Goal: Task Accomplishment & Management: Complete application form

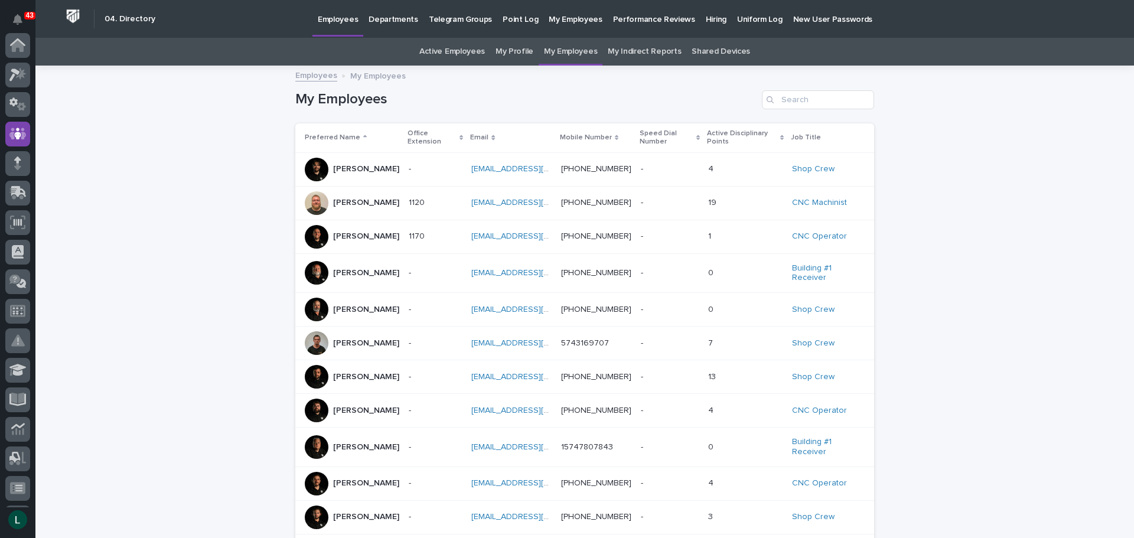
click at [548, 270] on link "jamminsalsa@gmail.com" at bounding box center [537, 273] width 133 height 8
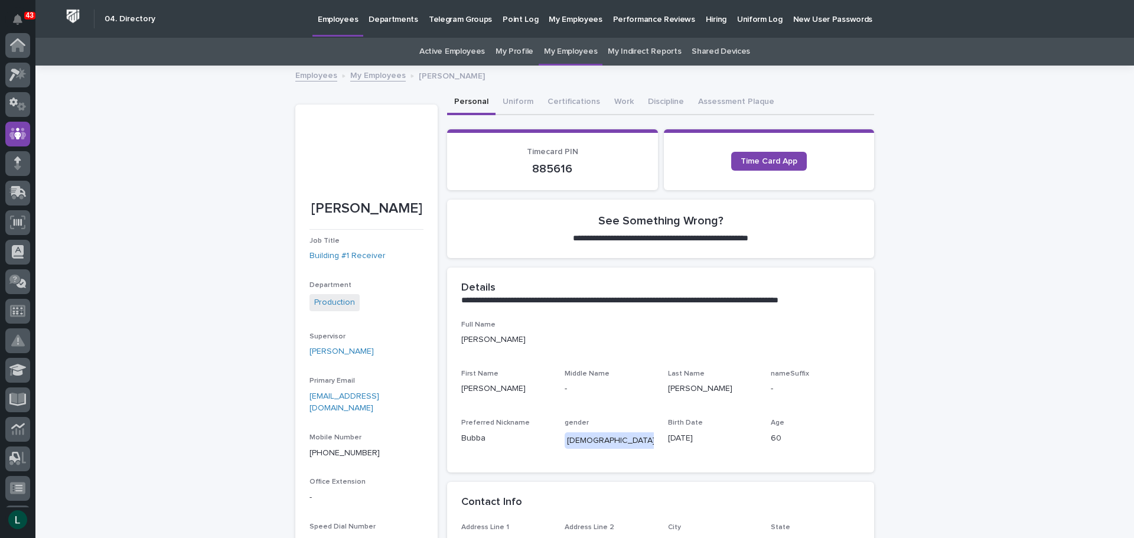
scroll to position [89, 0]
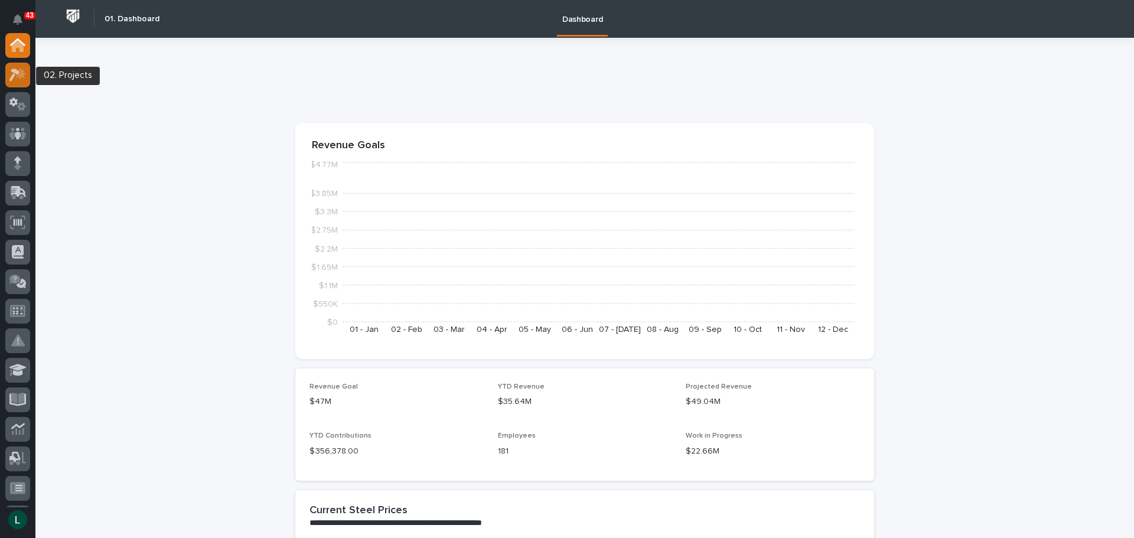
click at [17, 74] on icon at bounding box center [14, 74] width 11 height 13
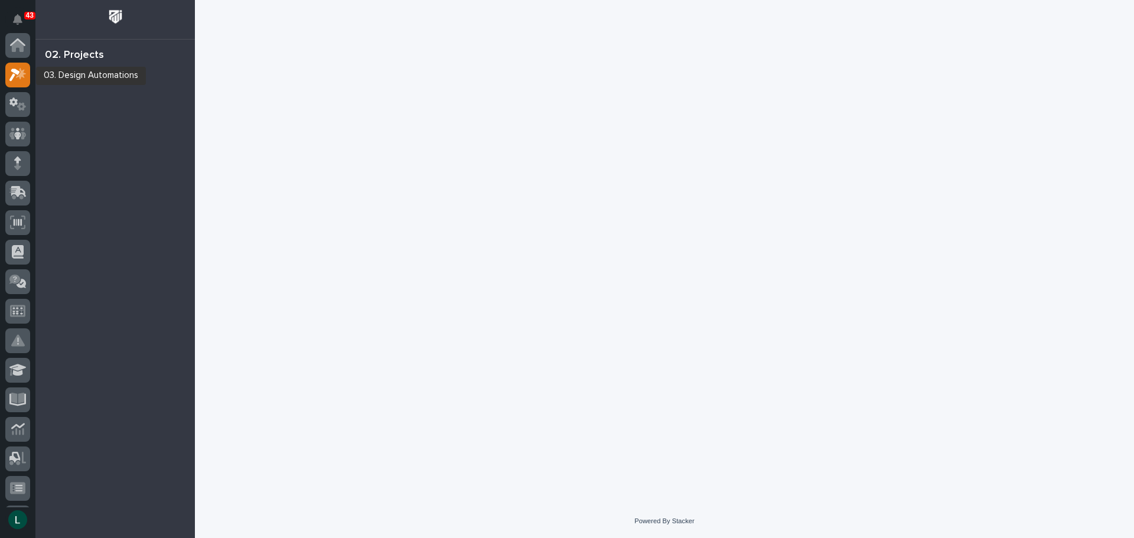
scroll to position [30, 0]
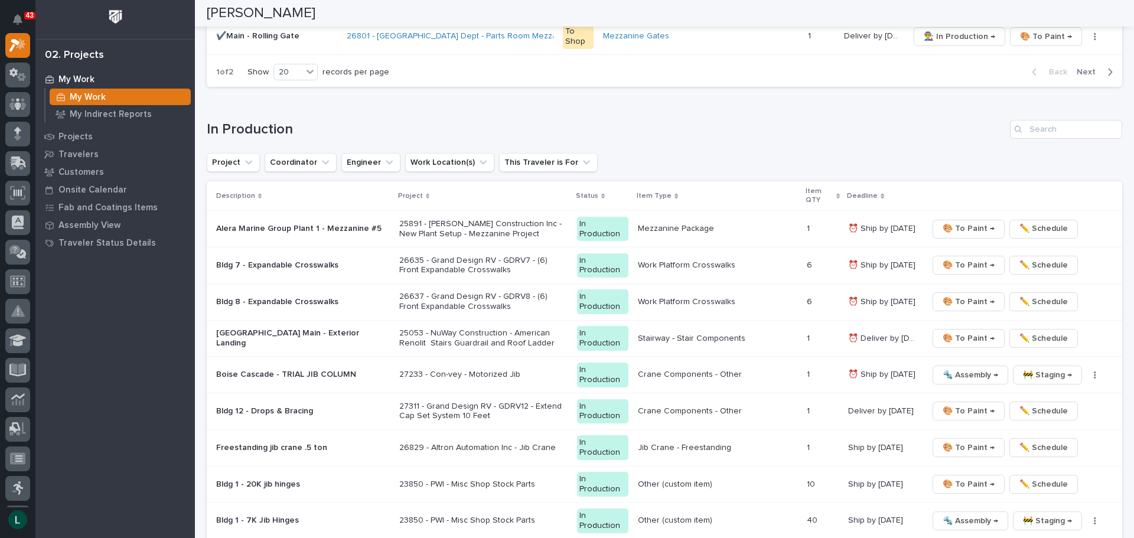
scroll to position [827, 0]
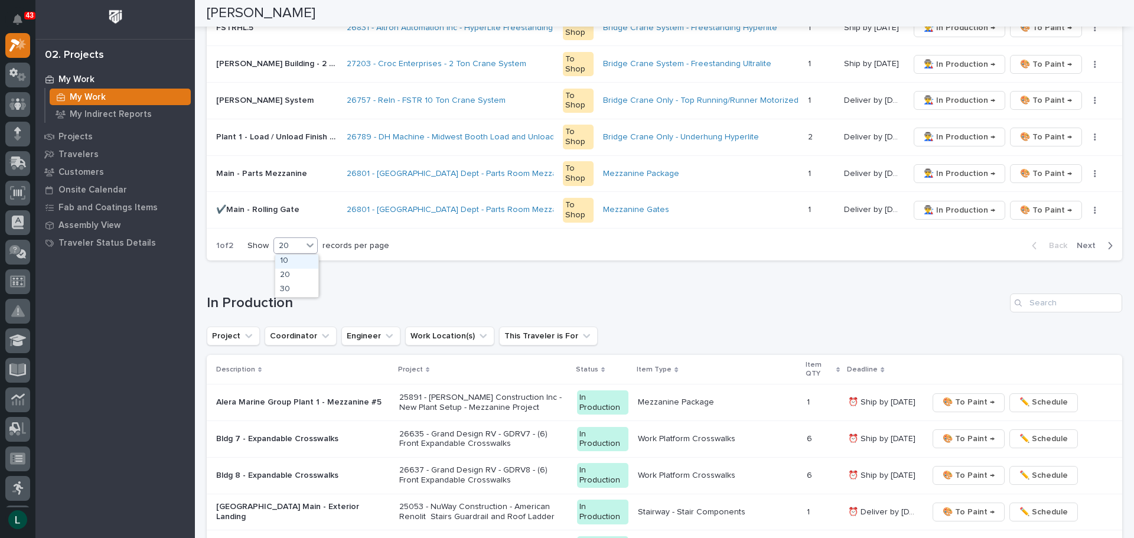
click at [296, 241] on div "20" at bounding box center [288, 246] width 28 height 12
click at [302, 286] on div "30" at bounding box center [296, 290] width 43 height 14
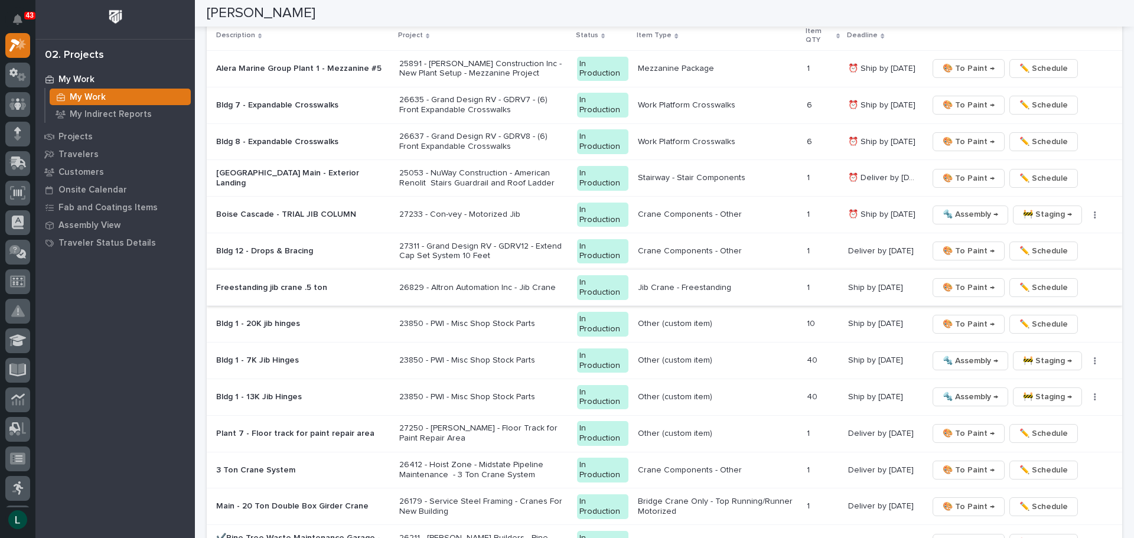
scroll to position [1540, 0]
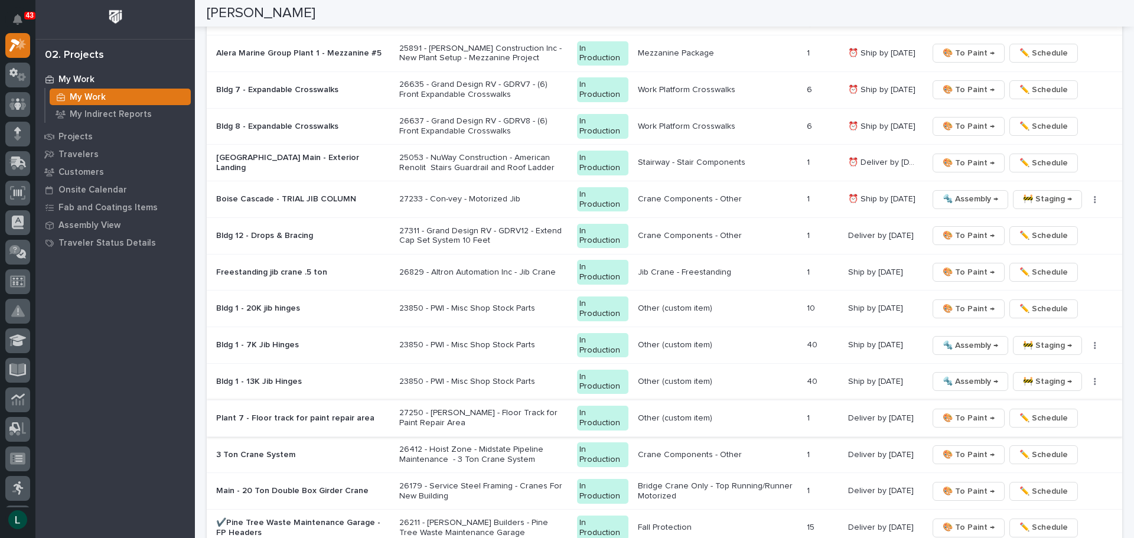
click at [966, 417] on span "🎨 To Paint →" at bounding box center [968, 418] width 52 height 14
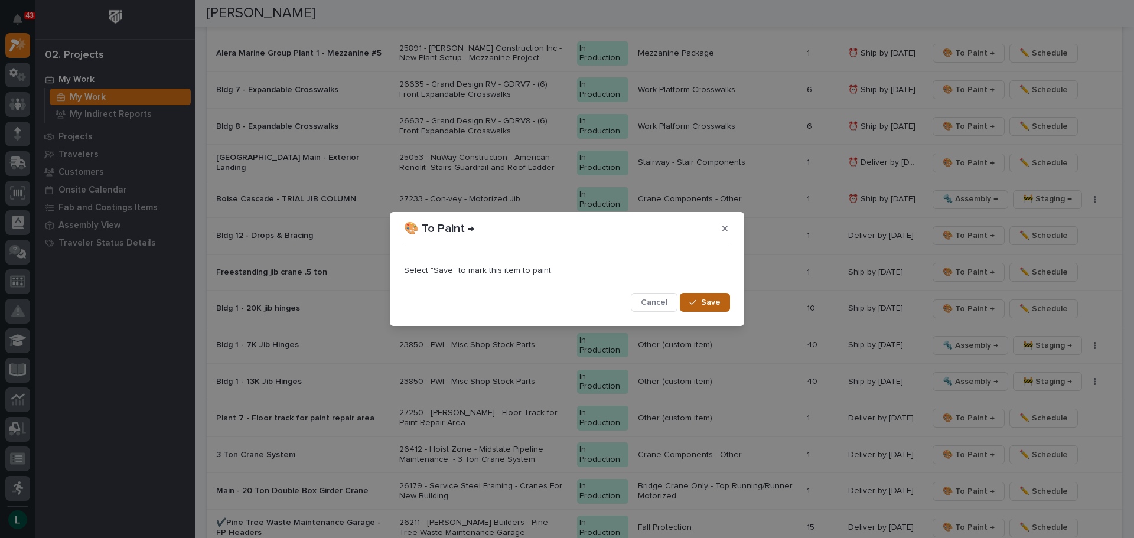
click at [704, 301] on span "Save" at bounding box center [710, 302] width 19 height 11
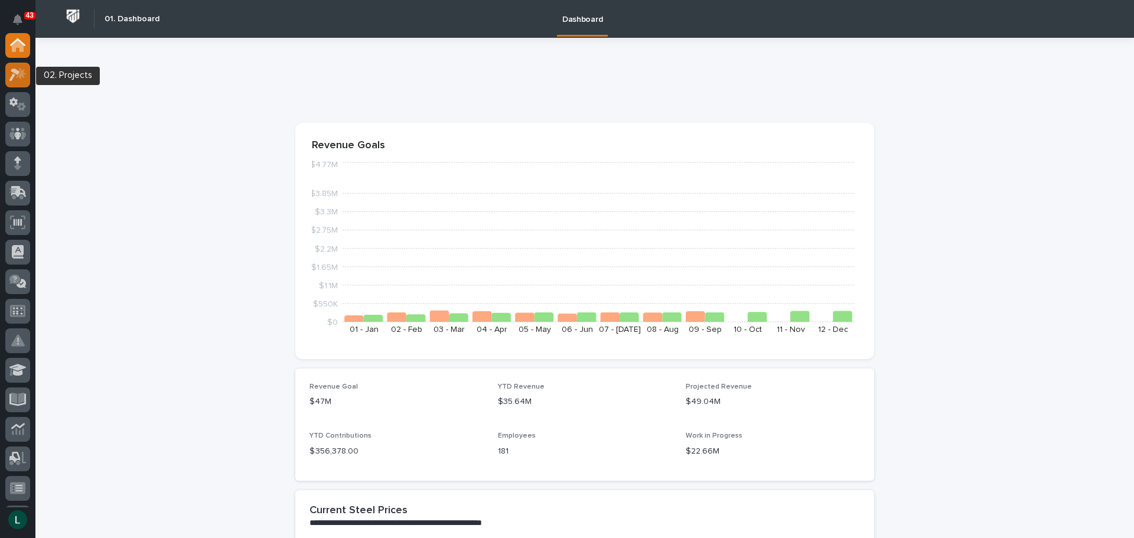
click at [15, 68] on icon at bounding box center [14, 74] width 11 height 13
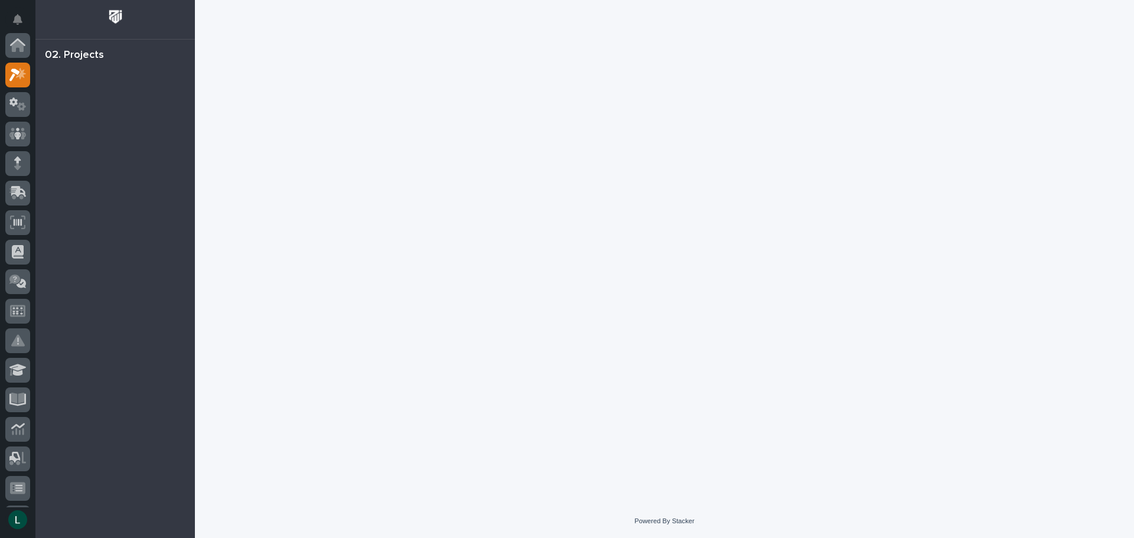
scroll to position [30, 0]
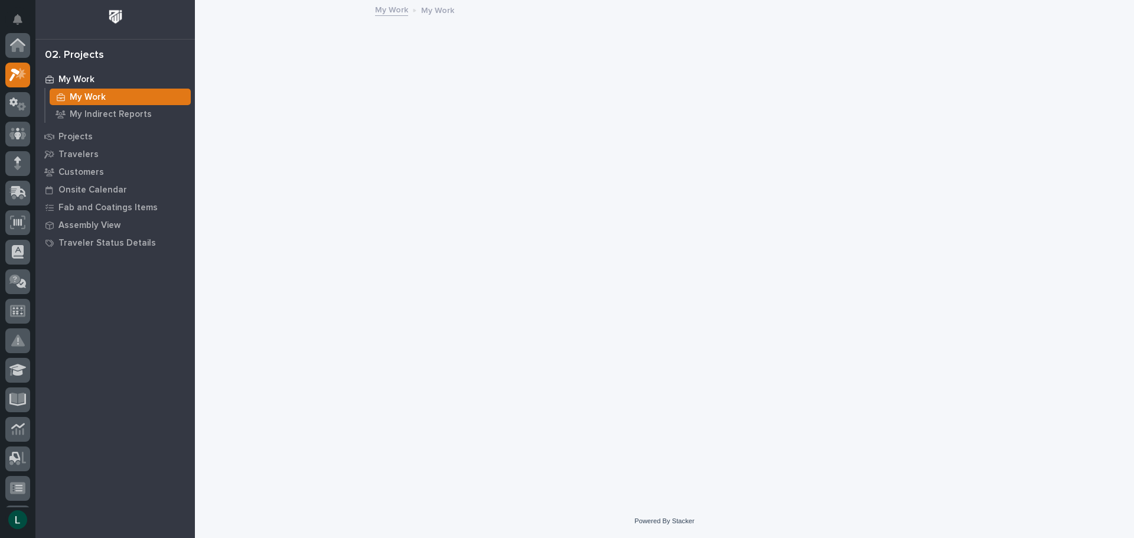
scroll to position [30, 0]
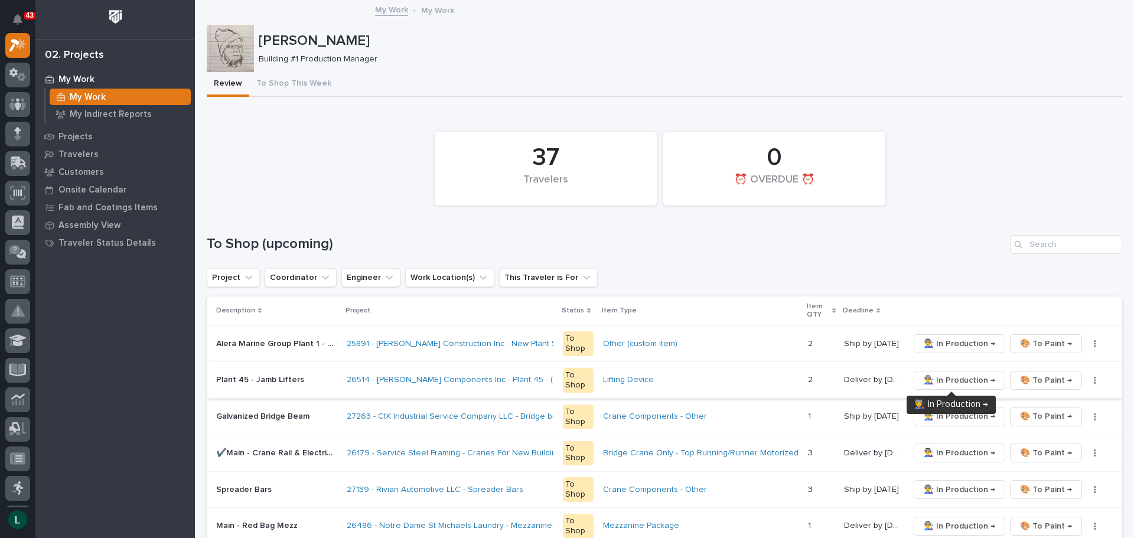
click at [965, 375] on span "👨‍🏭 In Production →" at bounding box center [958, 380] width 71 height 14
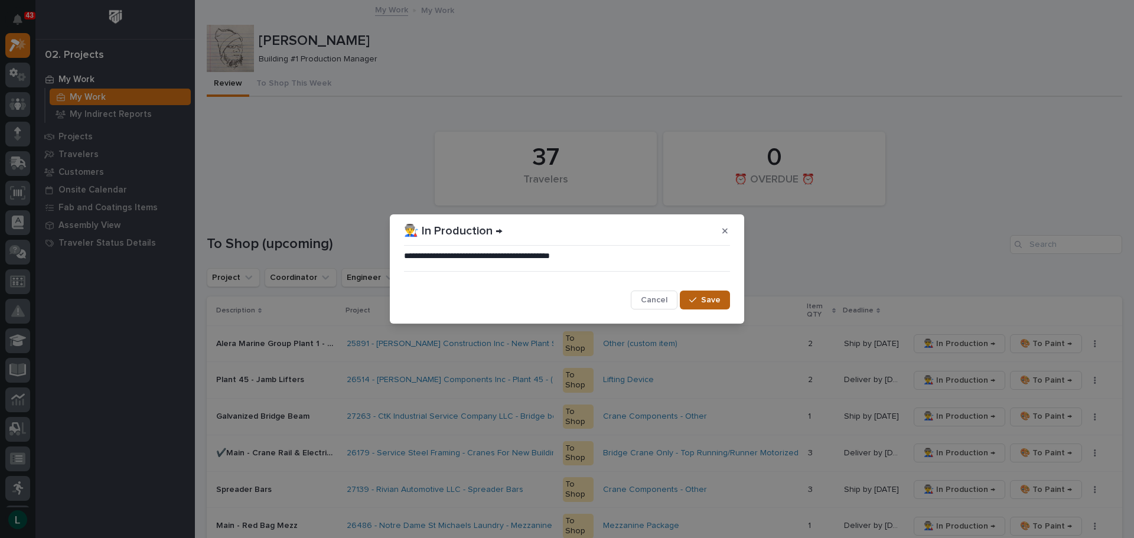
click at [697, 295] on button "Save" at bounding box center [705, 299] width 50 height 19
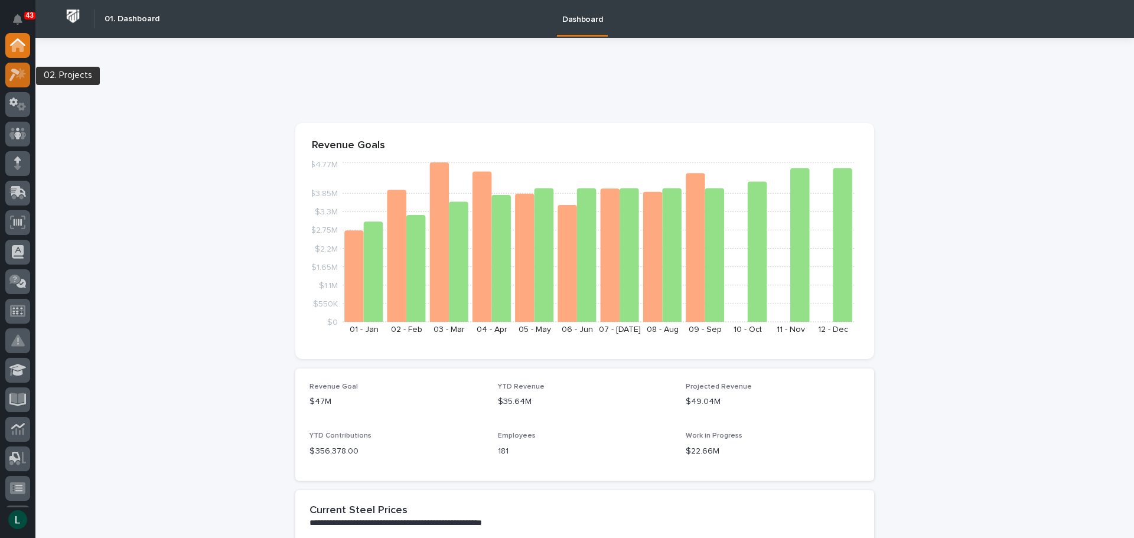
click at [20, 73] on icon at bounding box center [17, 75] width 17 height 14
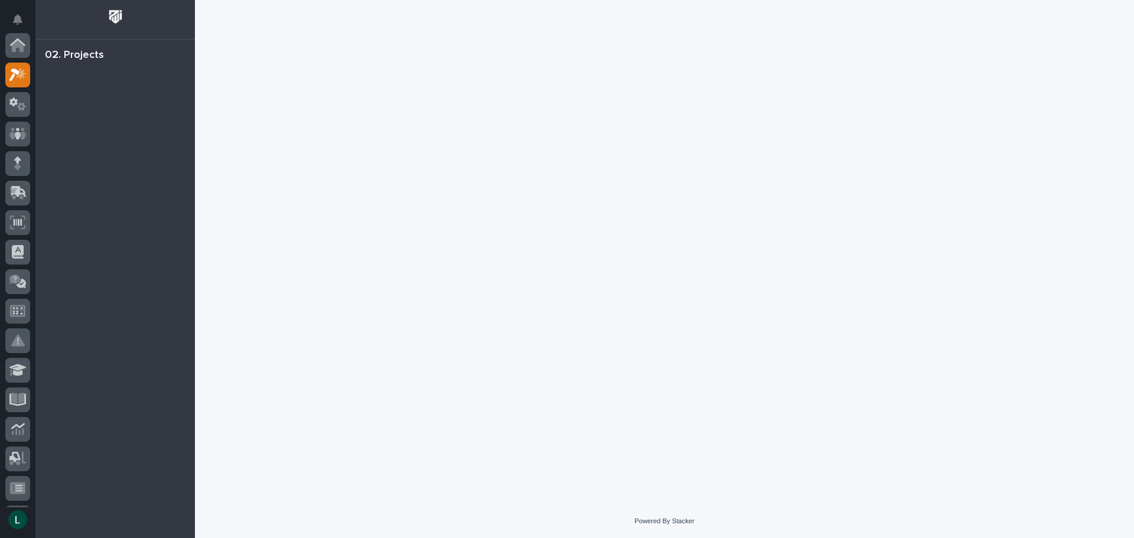
scroll to position [30, 0]
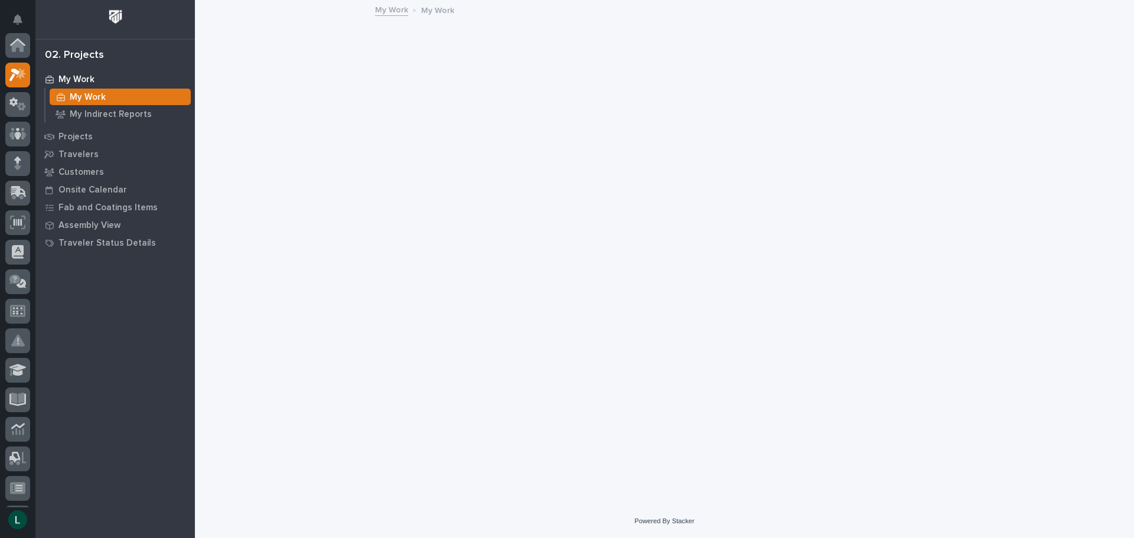
scroll to position [30, 0]
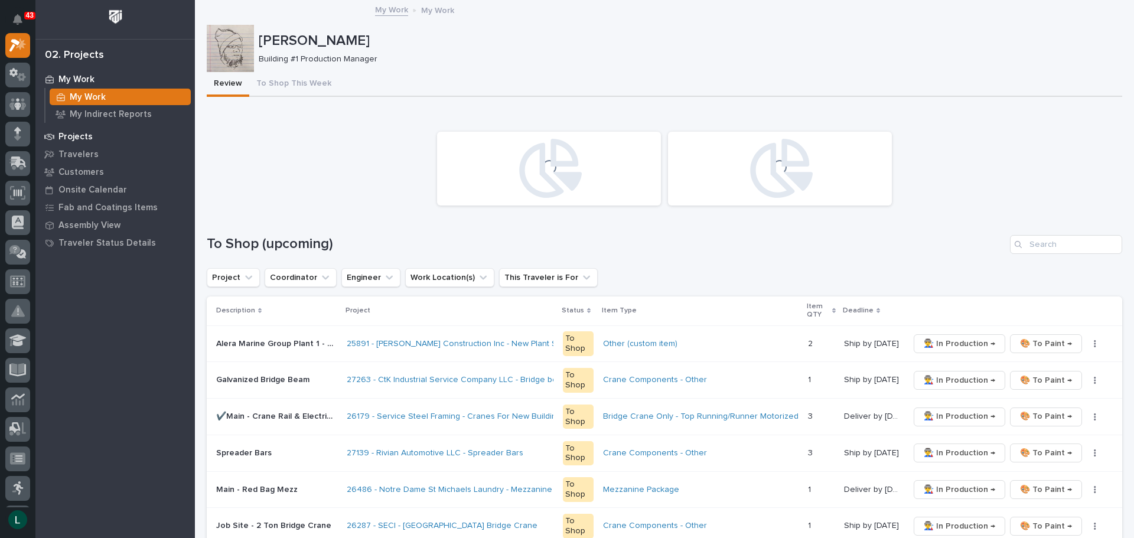
click at [74, 132] on p "Projects" at bounding box center [75, 137] width 34 height 11
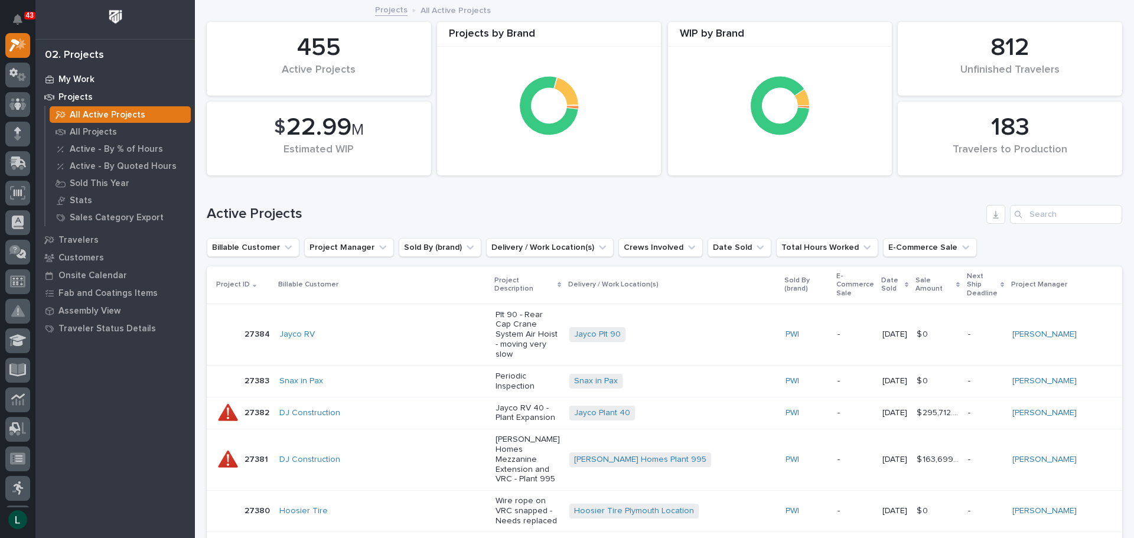
click at [74, 77] on p "My Work" at bounding box center [76, 79] width 36 height 11
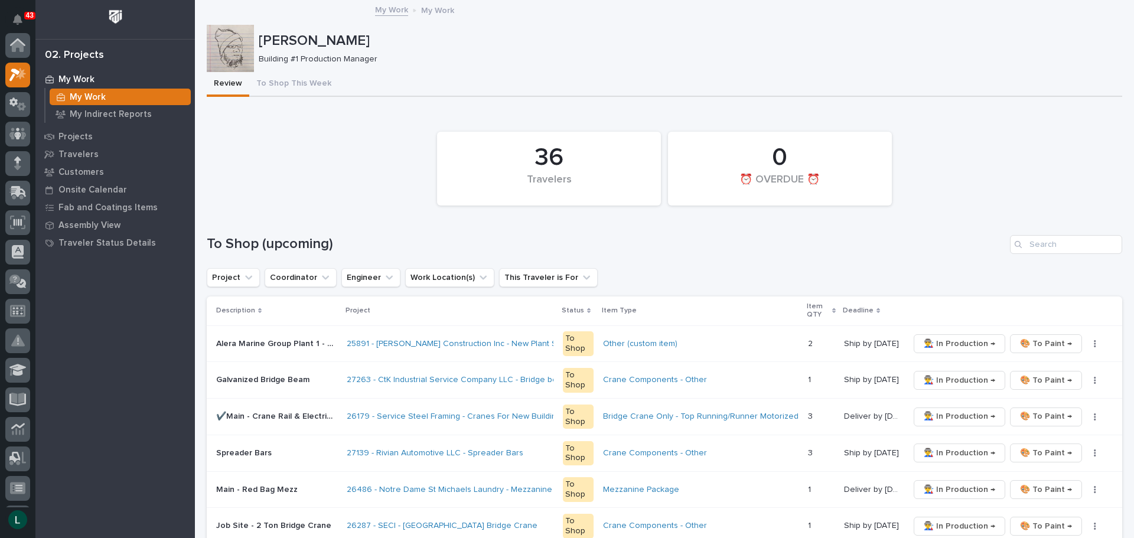
scroll to position [30, 0]
click at [21, 130] on div at bounding box center [17, 134] width 25 height 25
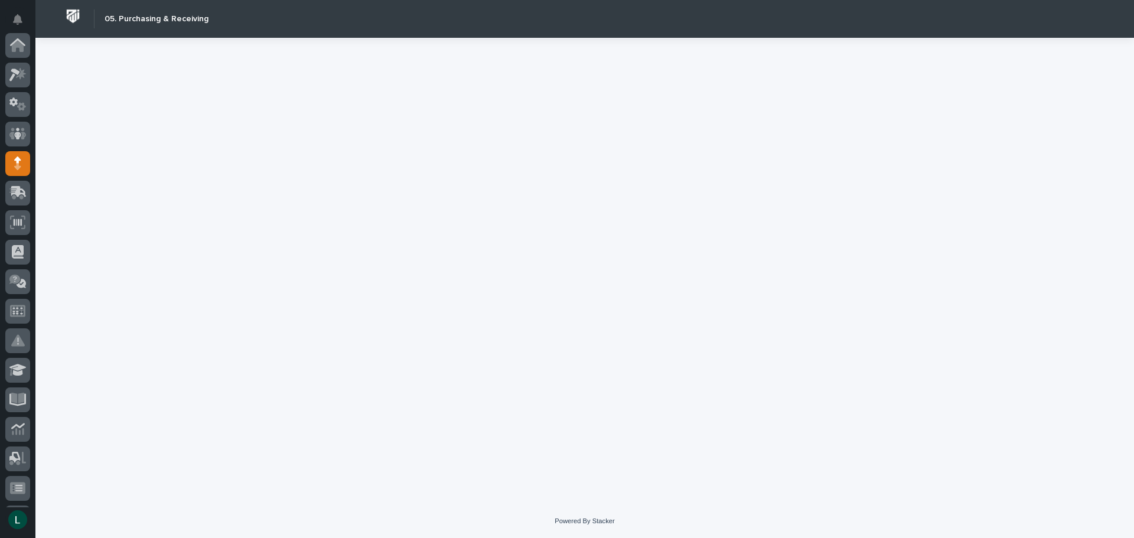
scroll to position [118, 0]
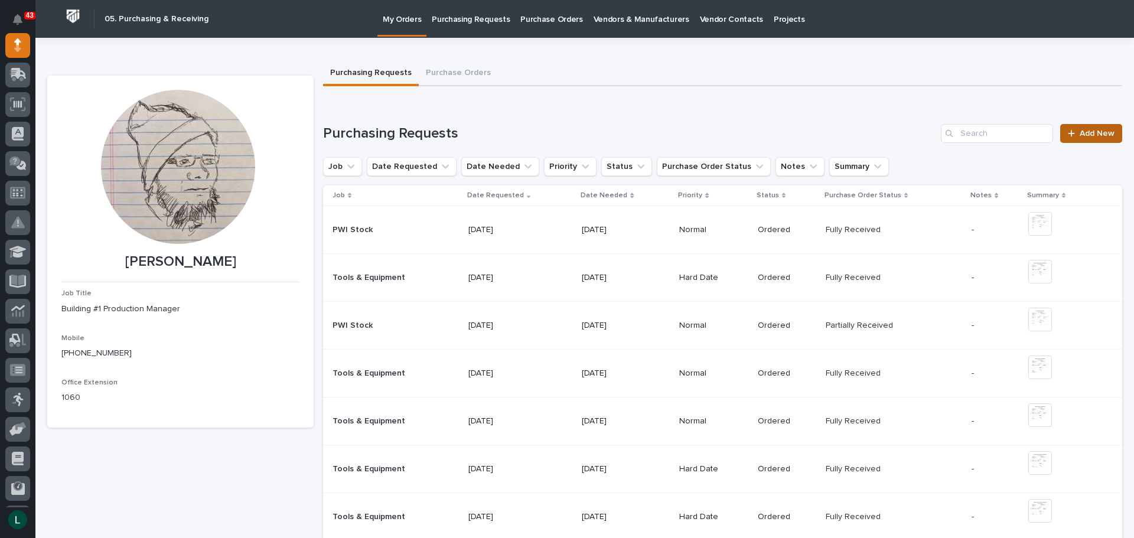
click at [1080, 129] on link "Add New" at bounding box center [1091, 133] width 62 height 19
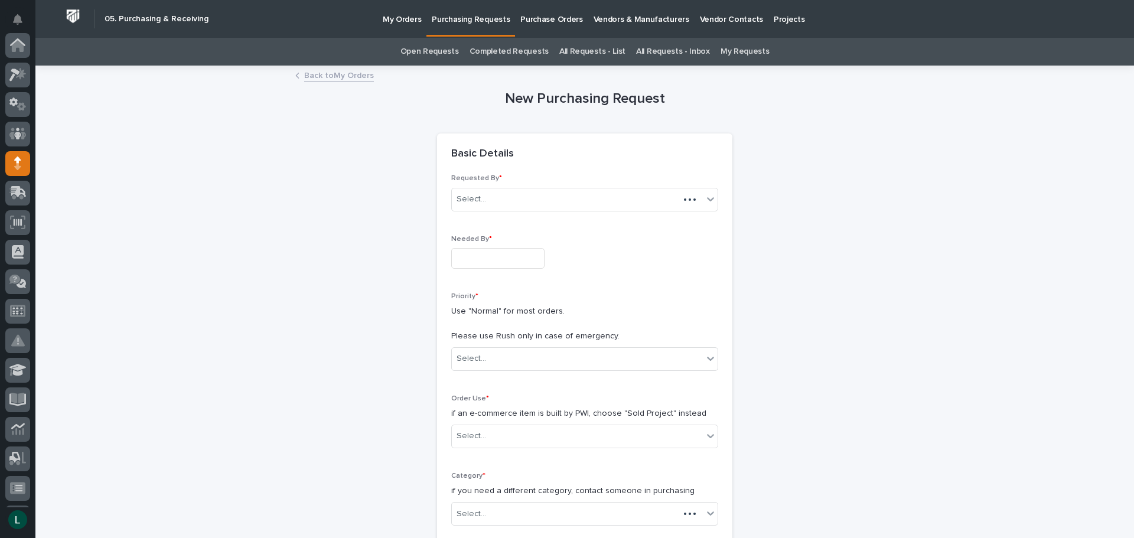
scroll to position [118, 0]
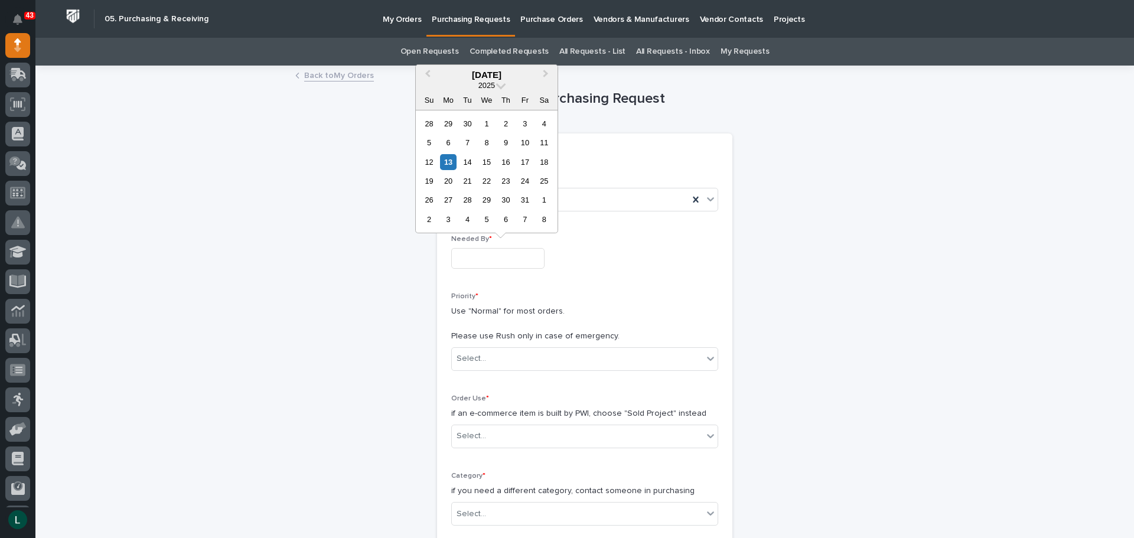
click at [504, 258] on input "text" at bounding box center [497, 258] width 93 height 21
click at [528, 164] on div "17" at bounding box center [525, 162] width 16 height 16
type input "**********"
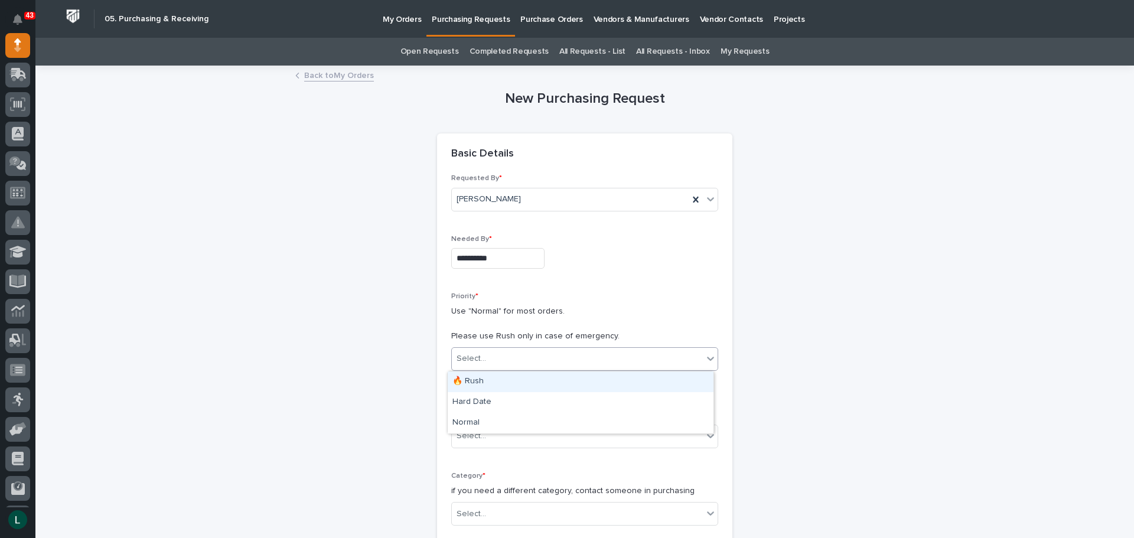
click at [560, 350] on div "Select..." at bounding box center [577, 358] width 251 height 19
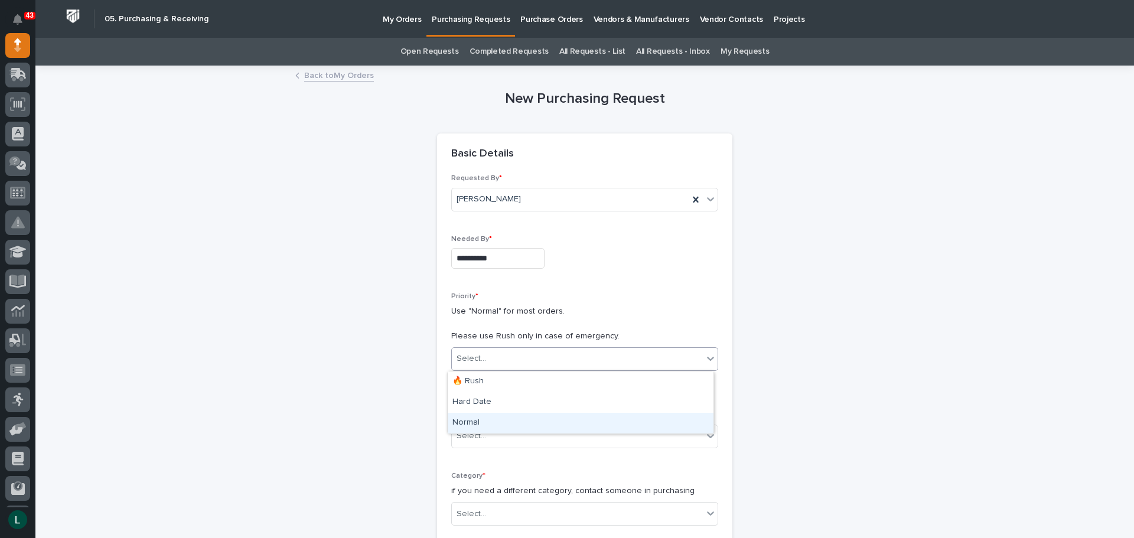
click at [530, 419] on div "Normal" at bounding box center [581, 423] width 266 height 21
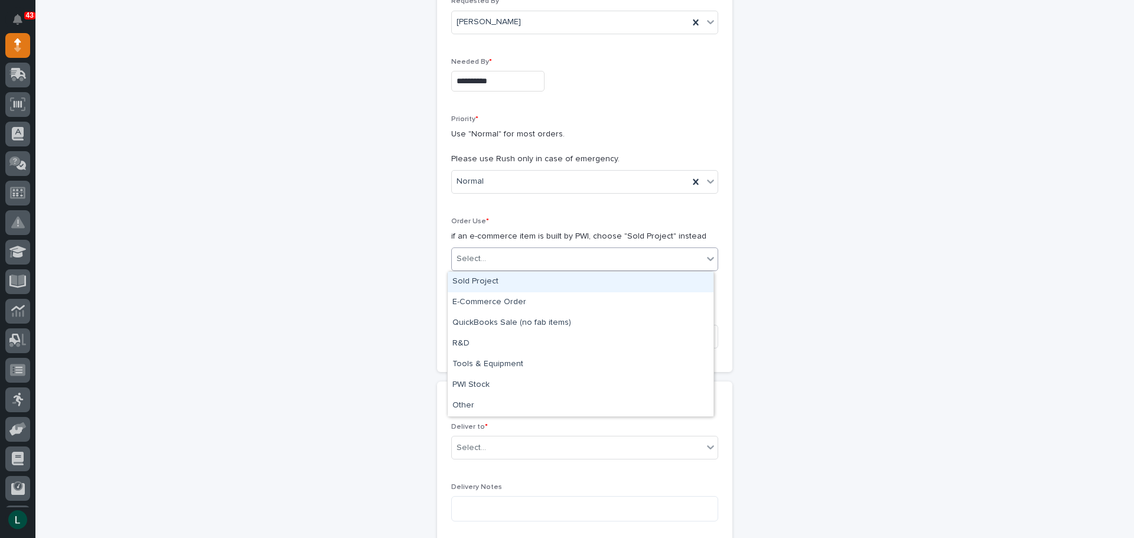
click at [543, 249] on div "Select..." at bounding box center [577, 258] width 251 height 19
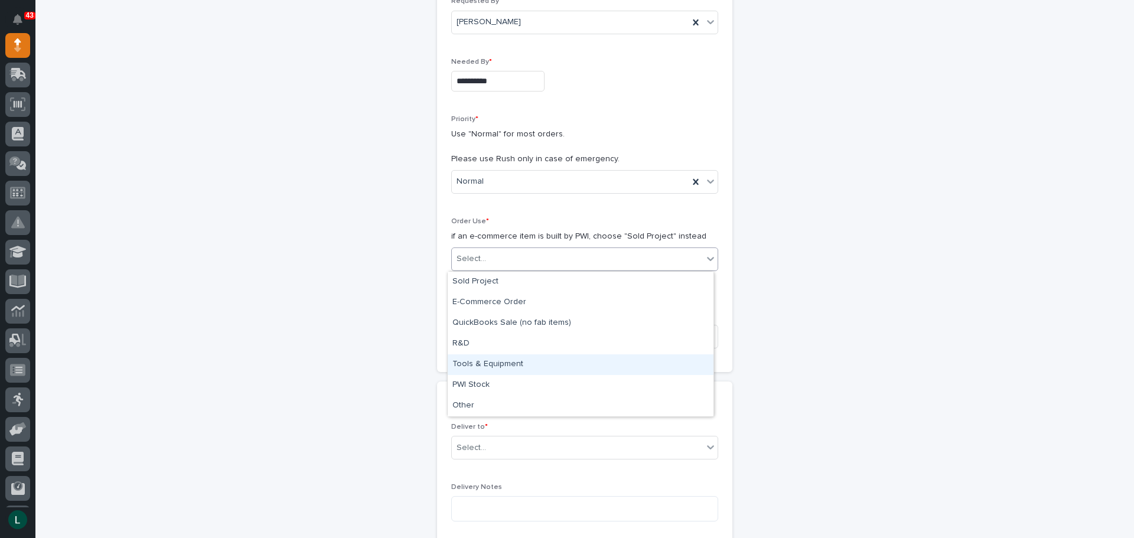
click at [510, 361] on div "Tools & Equipment" at bounding box center [581, 364] width 266 height 21
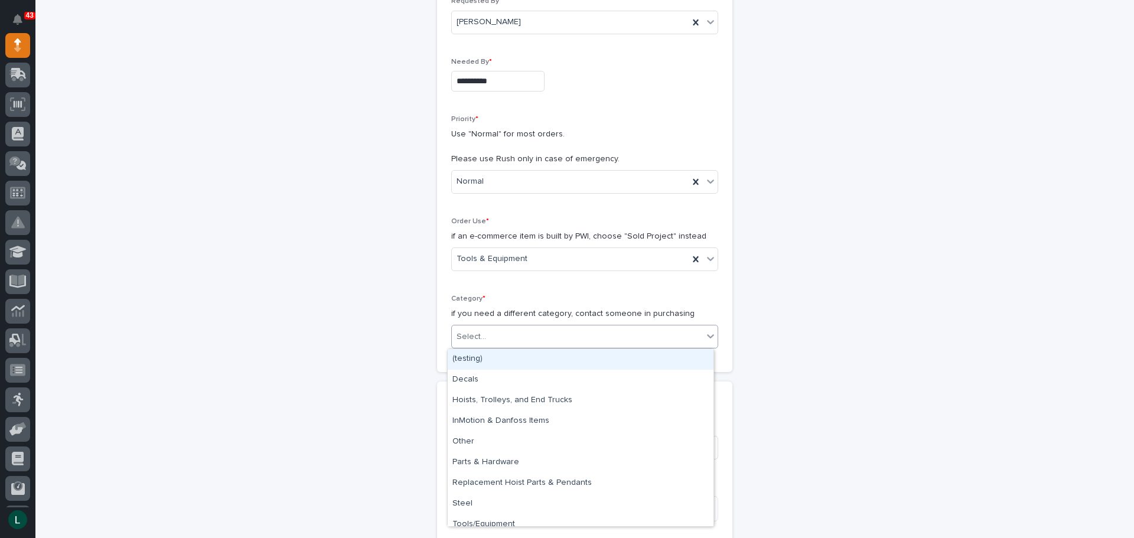
click at [501, 330] on div "Select..." at bounding box center [577, 336] width 251 height 19
click at [507, 521] on div "Tools/Equipment" at bounding box center [581, 524] width 266 height 21
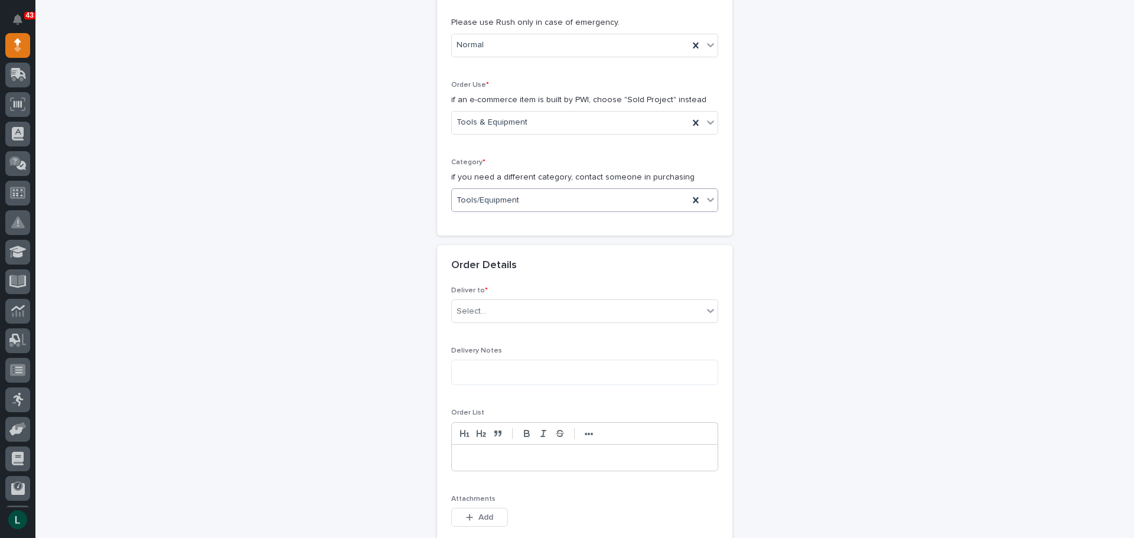
scroll to position [354, 0]
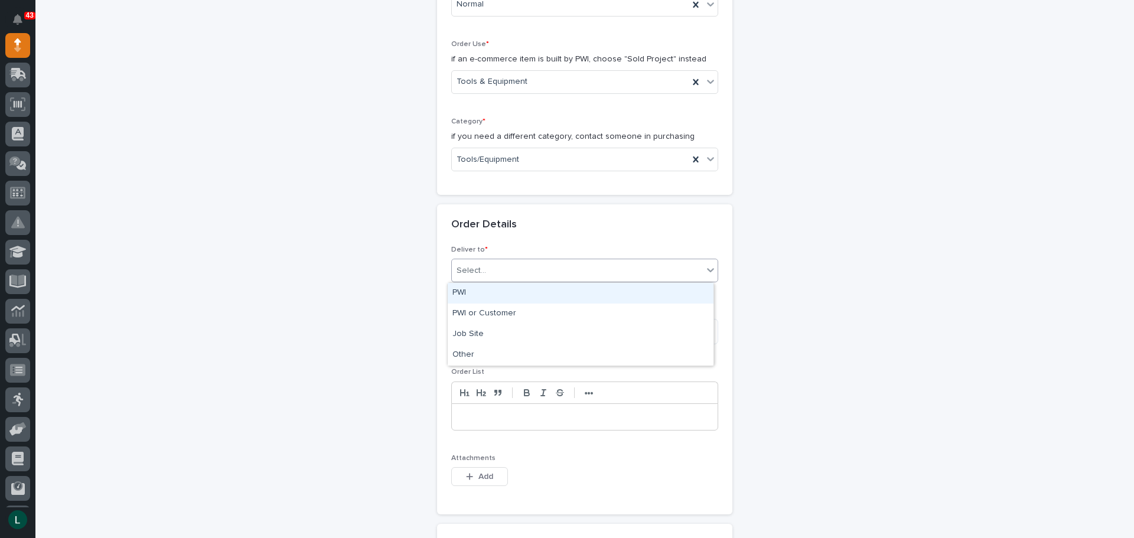
click at [610, 260] on div "Select..." at bounding box center [584, 271] width 267 height 24
click at [540, 284] on div "PWI" at bounding box center [581, 293] width 266 height 21
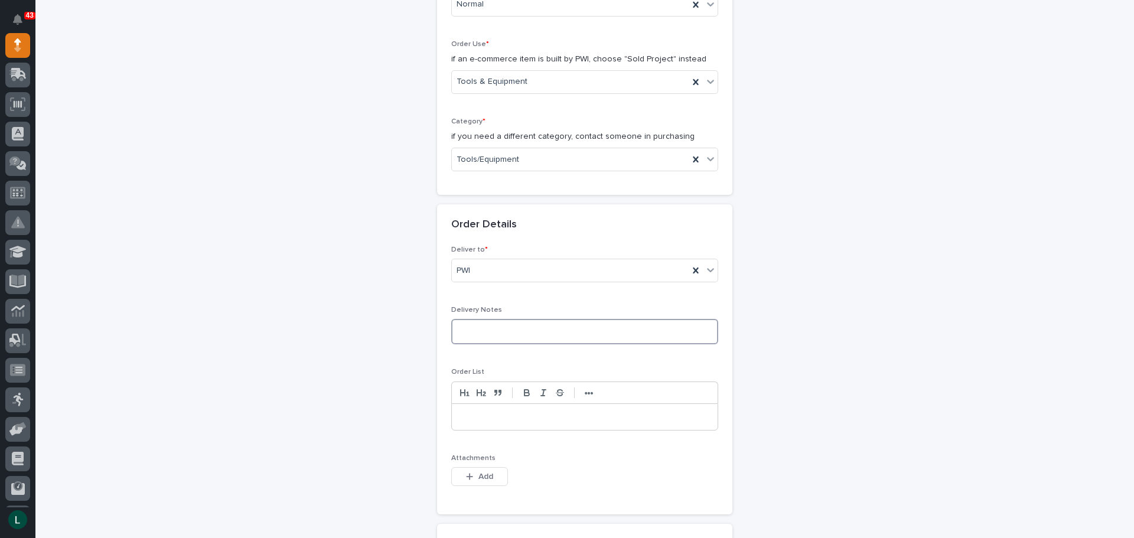
click at [548, 329] on textarea at bounding box center [584, 331] width 267 height 25
type textarea "*********"
click at [495, 418] on p at bounding box center [585, 417] width 248 height 12
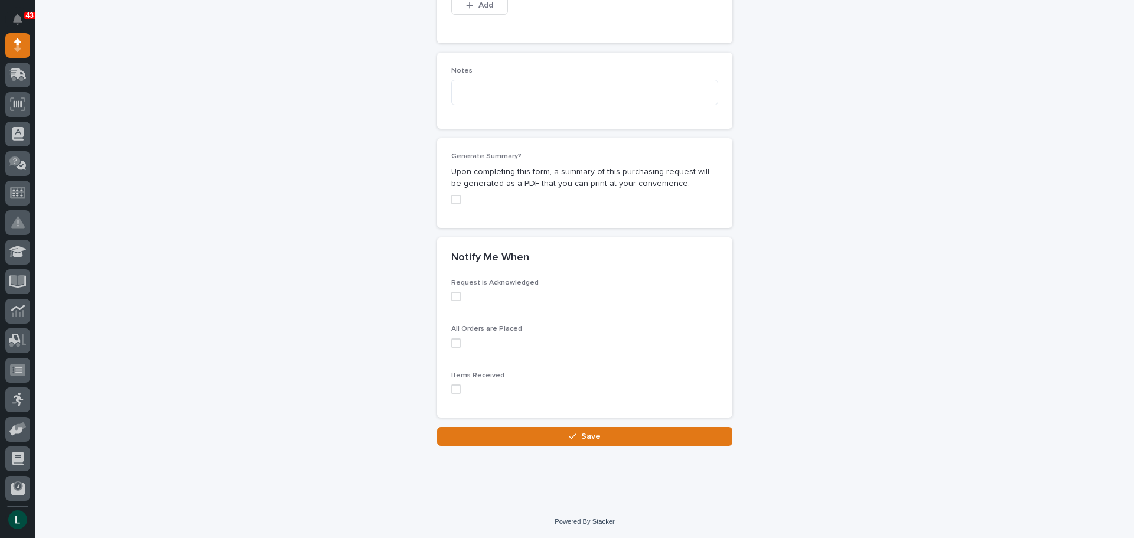
scroll to position [826, 0]
click at [451, 294] on span at bounding box center [455, 295] width 9 height 9
click at [451, 342] on span at bounding box center [455, 342] width 9 height 9
click at [451, 388] on span at bounding box center [455, 388] width 9 height 9
click at [582, 433] on span "Save" at bounding box center [590, 435] width 19 height 11
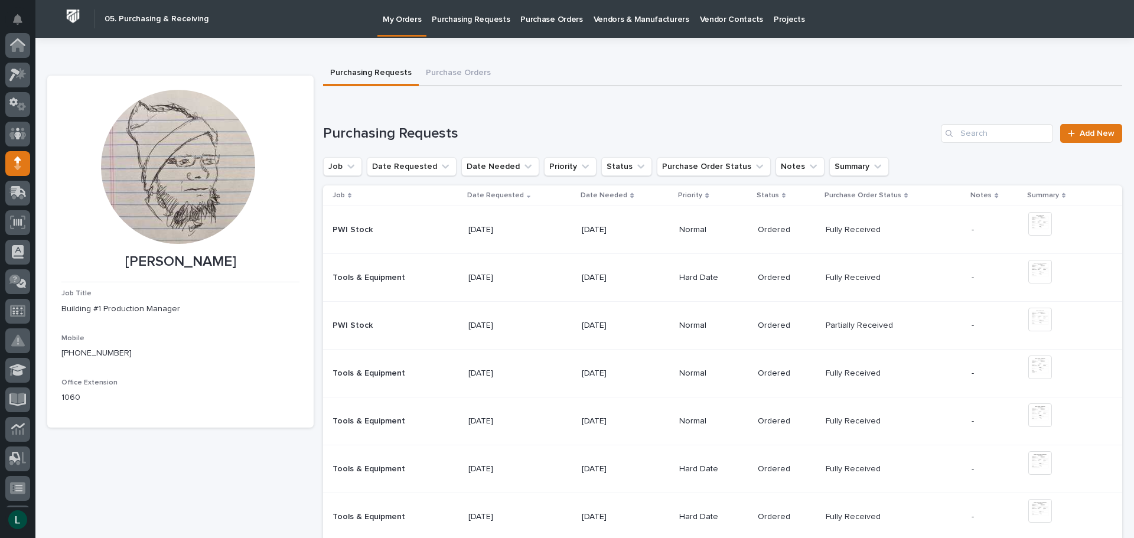
scroll to position [118, 0]
